Goal: Obtain resource: Download file/media

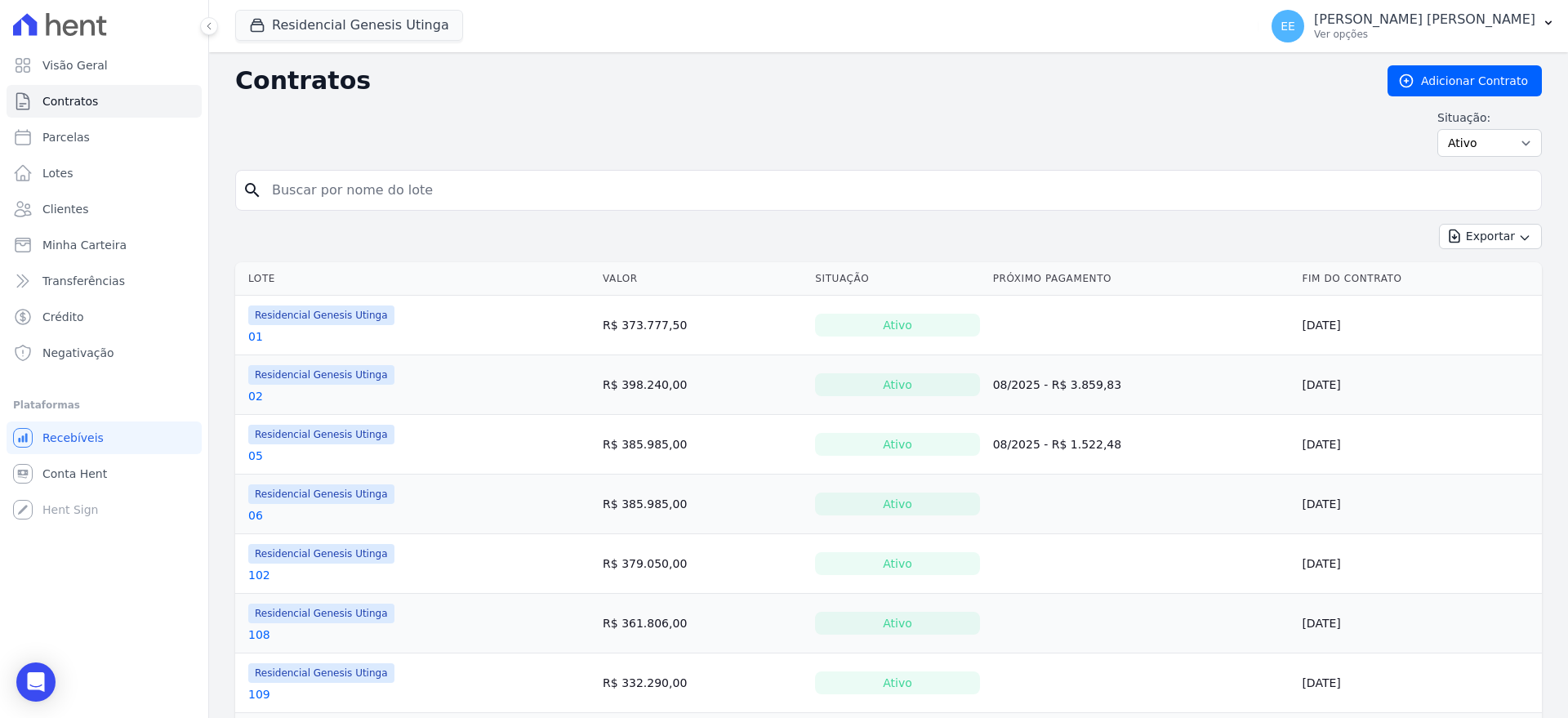
click at [345, 196] on input "search" at bounding box center [898, 191] width 1273 height 33
type input "69"
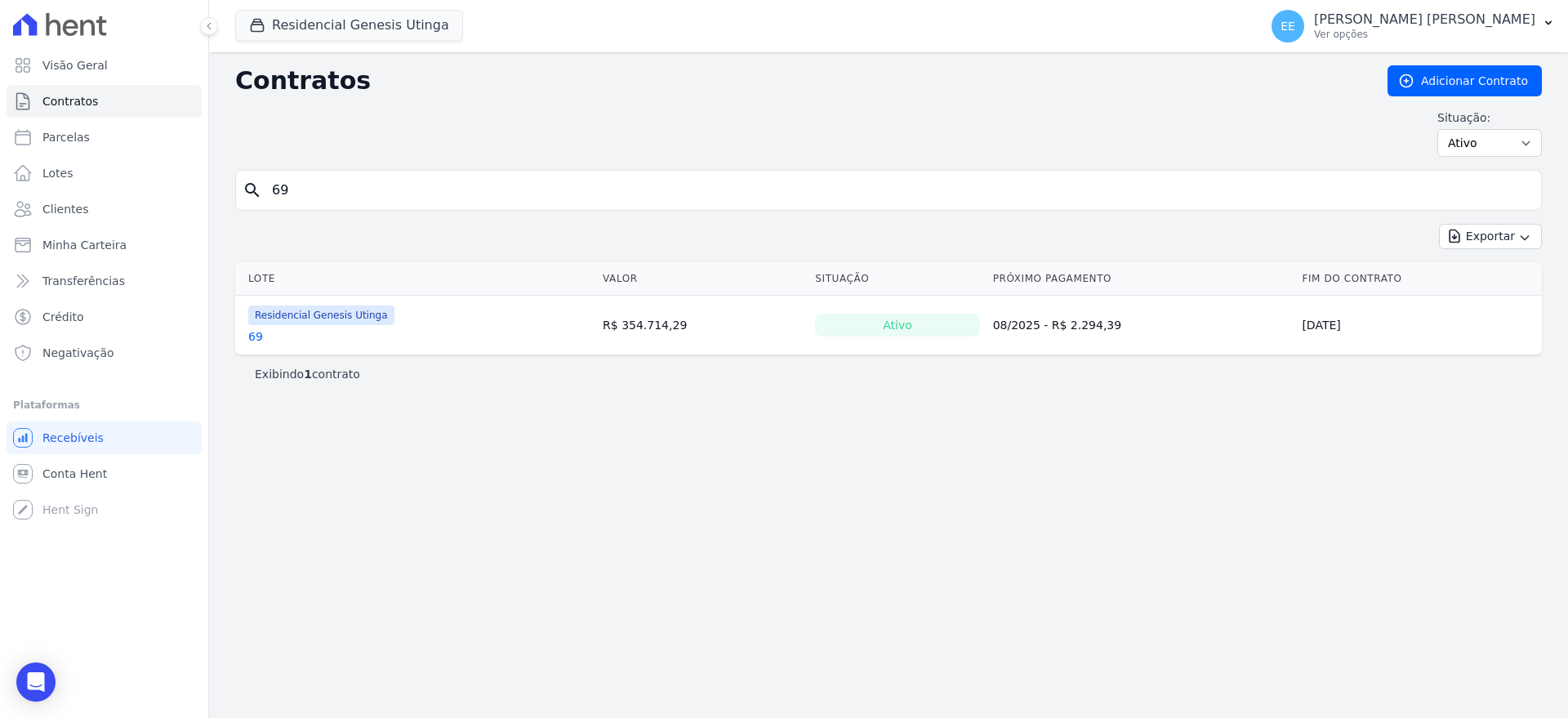
click at [257, 337] on link "69" at bounding box center [256, 336] width 15 height 16
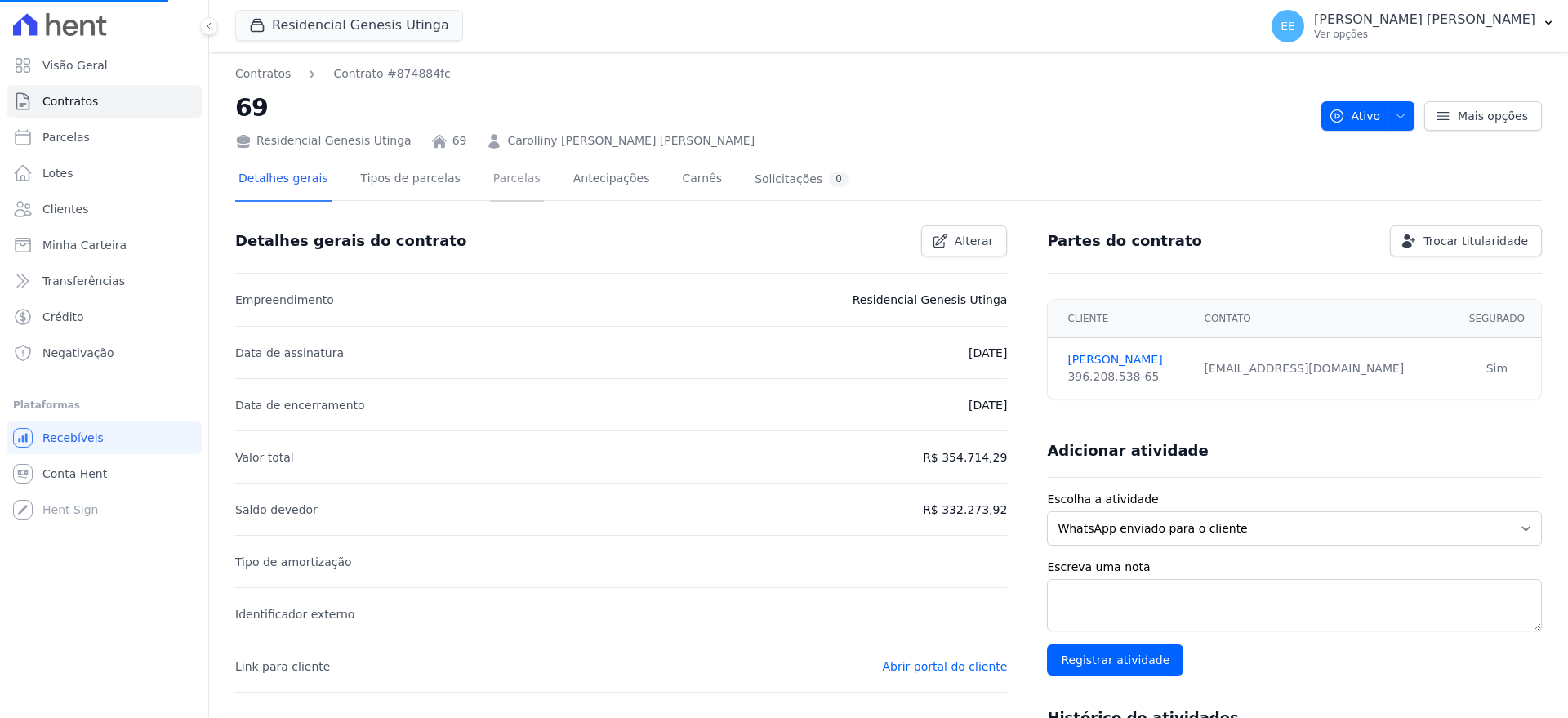
click at [496, 186] on link "Parcelas" at bounding box center [517, 180] width 54 height 43
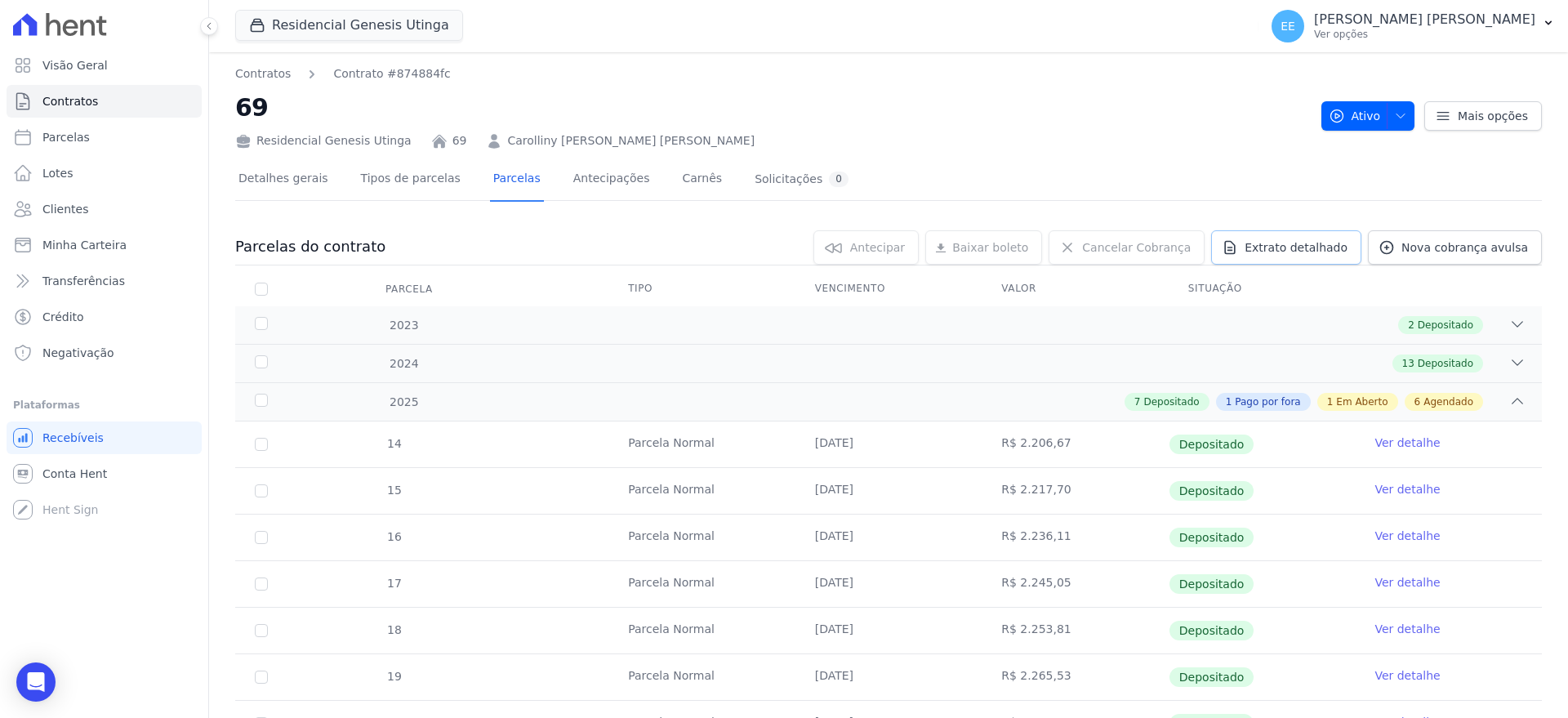
click at [1291, 250] on span "Extrato detalhado" at bounding box center [1296, 247] width 103 height 16
click at [1539, 249] on span "Exportar PDF" at bounding box center [1515, 248] width 86 height 16
click at [1498, 248] on div "Exportar PDF" at bounding box center [1513, 249] width 110 height 26
drag, startPoint x: 1021, startPoint y: 120, endPoint x: 961, endPoint y: 78, distance: 73.2
click at [1021, 120] on h2 "69" at bounding box center [772, 107] width 1073 height 36
